Goal: Find specific page/section: Find specific page/section

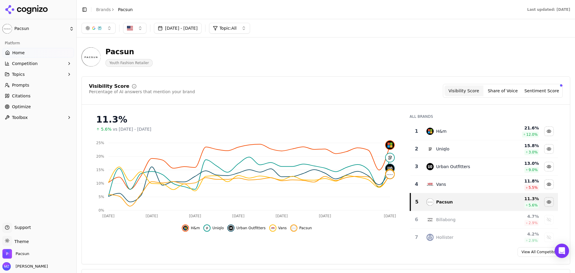
click at [29, 87] on link "Prompts" at bounding box center [38, 85] width 72 height 10
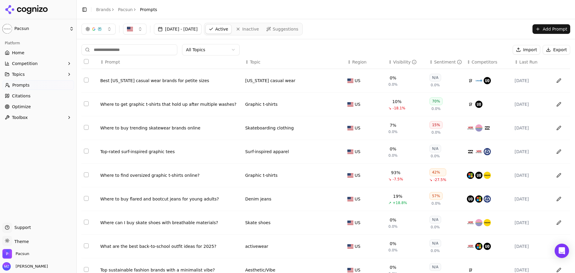
click at [191, 54] on html "Pacsun Platform Home Competition Topics Prompts Citations Optimize Toolbox Supp…" at bounding box center [287, 136] width 575 height 273
click at [335, 54] on html "Pacsun Platform Home Competition Topics Prompts Citations Optimize Toolbox Supp…" at bounding box center [287, 136] width 575 height 273
click at [555, 47] on button "Export" at bounding box center [557, 50] width 28 height 10
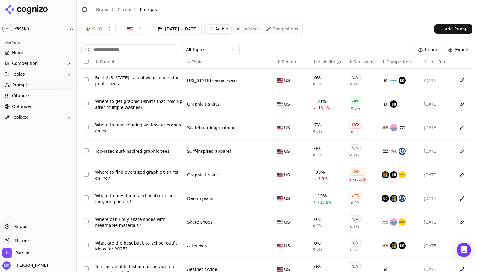
click at [52, 120] on button "Toolbox" at bounding box center [38, 118] width 72 height 10
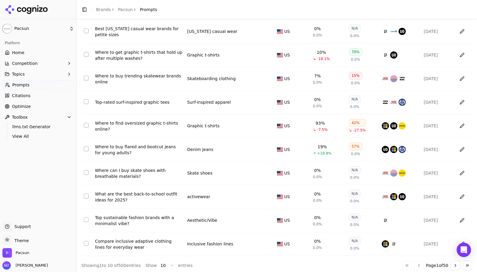
scroll to position [52, 0]
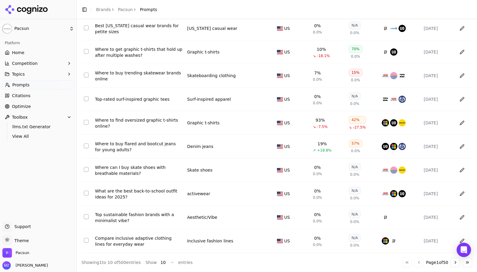
click at [43, 55] on link "Home" at bounding box center [38, 53] width 72 height 10
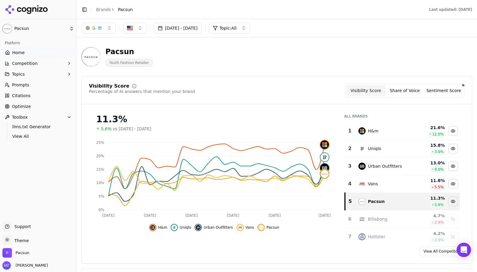
click at [237, 29] on span "Topic: All" at bounding box center [227, 28] width 17 height 6
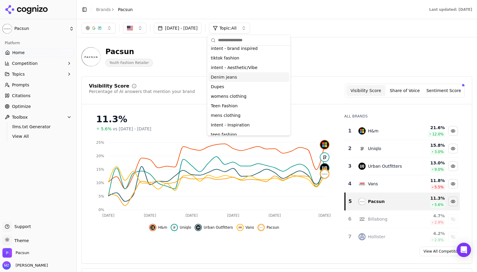
scroll to position [171, 0]
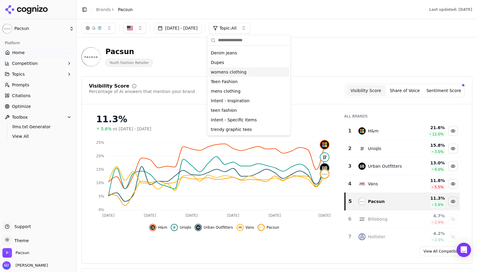
click at [35, 71] on button "Topics" at bounding box center [38, 74] width 72 height 10
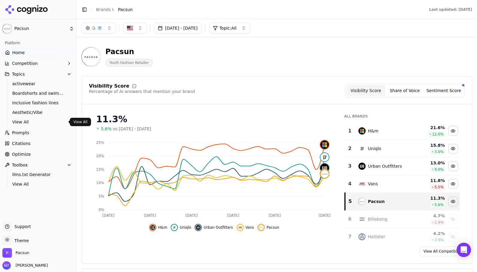
drag, startPoint x: 21, startPoint y: 123, endPoint x: 24, endPoint y: 121, distance: 4.2
click at [21, 123] on span "View All" at bounding box center [38, 122] width 52 height 6
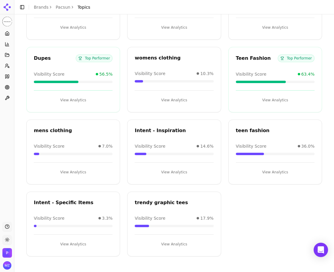
scroll to position [445, 0]
